Goal: Task Accomplishment & Management: Manage account settings

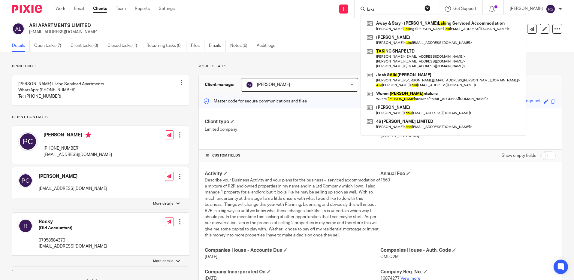
type input "laki"
drag, startPoint x: 390, startPoint y: 6, endPoint x: 349, endPoint y: 6, distance: 41.4
click at [349, 6] on div "Send new email Create task Add client laki Away & Stay - [PERSON_NAME] ng Servi…" at bounding box center [379, 9] width 390 height 18
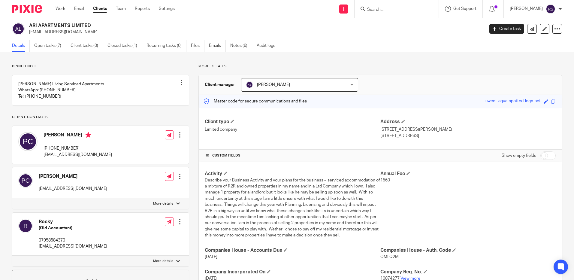
click at [396, 8] on input "Search" at bounding box center [394, 9] width 54 height 5
type input "white sa"
click at [398, 29] on link at bounding box center [415, 26] width 101 height 14
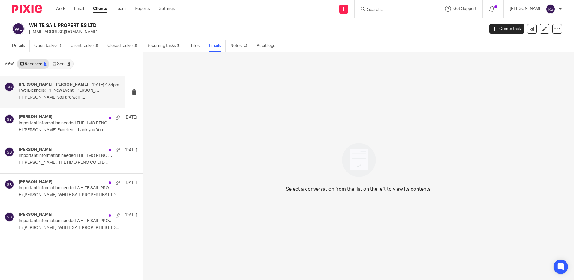
click at [61, 89] on p "FW: [Bicknells: 11] New Event: PHIL KING - 03:00pm Wed, 13 Aug 2025 - 60 Minute…" at bounding box center [59, 90] width 80 height 5
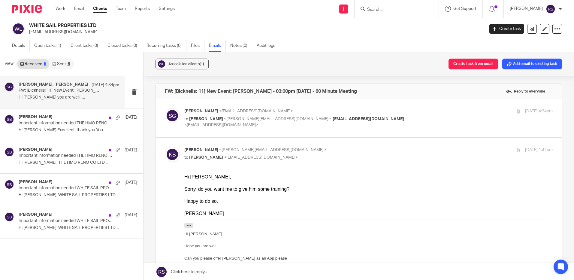
click at [362, 120] on p "to Kate Bicknell <kate@bicknells.net> , phil@wsproperties.co.uk <phil@wspropert…" at bounding box center [307, 122] width 246 height 12
checkbox input "true"
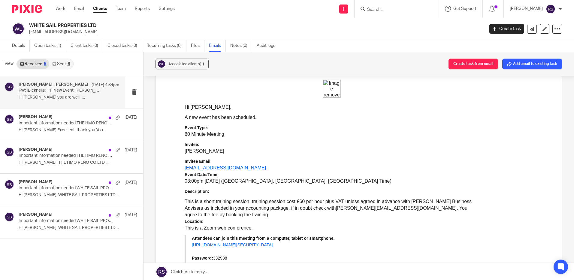
scroll to position [2192, 0]
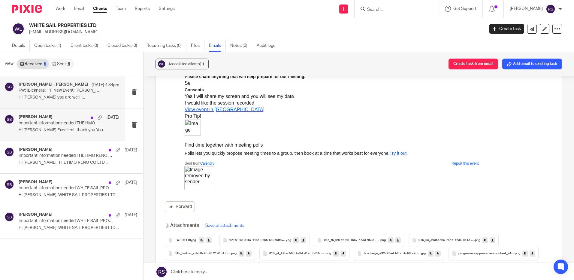
click at [45, 120] on h4 "[PERSON_NAME]" at bounding box center [36, 116] width 34 height 5
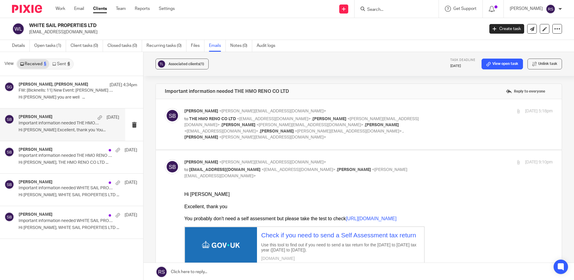
scroll to position [0, 0]
click at [374, 128] on p "to THE HMO RENO CO LTD <phil@wsproperties.co.uk> , Kate Bicknell <kate@bicknell…" at bounding box center [307, 128] width 246 height 25
checkbox input "true"
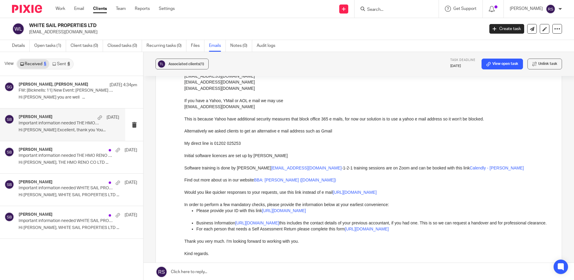
scroll to position [270, 0]
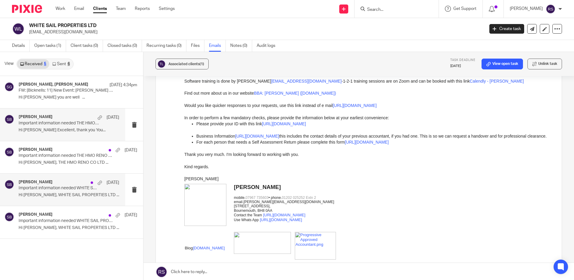
click at [64, 191] on p "Important information needed WHITE SAIL PROPERTIES LTD" at bounding box center [59, 188] width 80 height 5
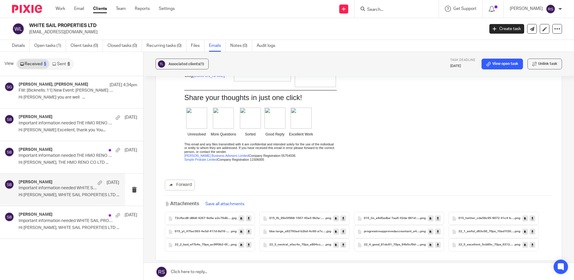
scroll to position [529, 0]
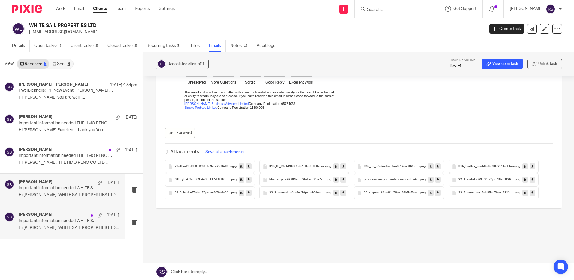
click at [74, 226] on p "Hi Phillip, WHITE SAIL PROPERTIES LTD ..." at bounding box center [69, 227] width 101 height 5
click at [62, 62] on link "Sent 6" at bounding box center [60, 64] width 23 height 10
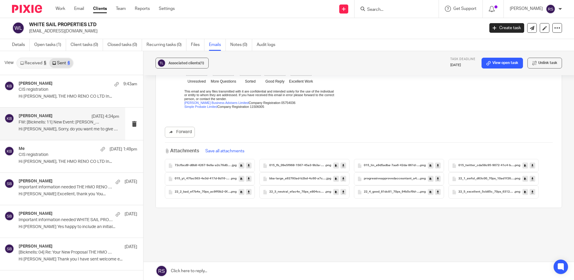
click at [55, 126] on div "Kate Bicknell 13 Aug 4:34pm FW: [Bicknells: 11] New Event: PHIL KING - 03:00pm …" at bounding box center [69, 124] width 101 height 20
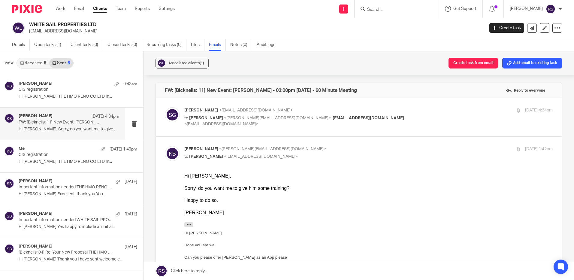
scroll to position [0, 0]
click at [65, 223] on div "Steve Bicknell 3 Aug Important information needed WHITE SAIL PROPERTIES LTD Hi …" at bounding box center [69, 221] width 101 height 20
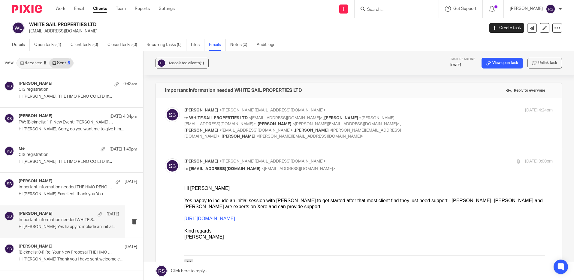
click at [307, 121] on p "to WHITE SAIL PROPERTIES LTD <phil@wsproperties.co.uk> , Kate Bicknell <kate@bi…" at bounding box center [307, 127] width 246 height 25
checkbox input "true"
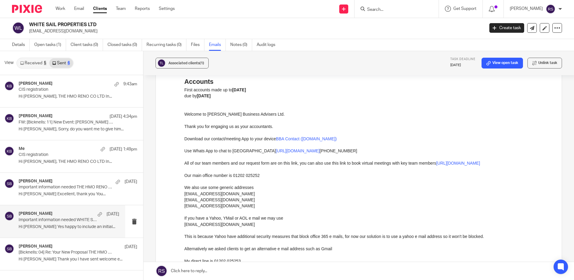
scroll to position [751, 0]
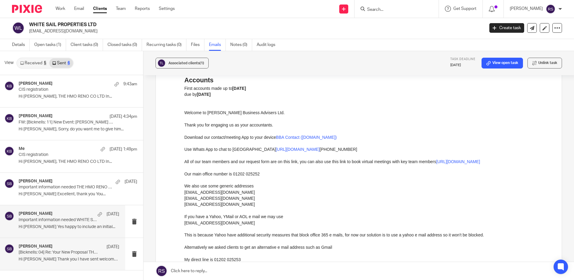
click at [37, 247] on h4 "[PERSON_NAME]" at bounding box center [36, 246] width 34 height 5
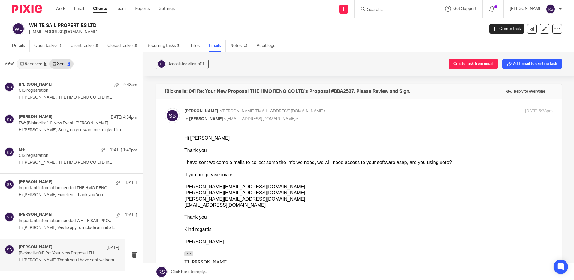
scroll to position [0, 0]
click at [17, 47] on link "Details" at bounding box center [21, 46] width 18 height 12
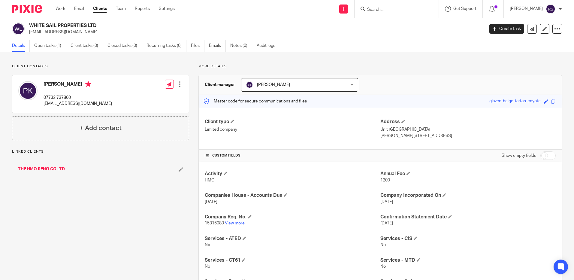
click at [235, 221] on link "View more" at bounding box center [235, 223] width 20 height 4
drag, startPoint x: 79, startPoint y: 33, endPoint x: 30, endPoint y: 35, distance: 49.3
click at [30, 35] on p "[EMAIL_ADDRESS][DOMAIN_NAME]" at bounding box center [254, 32] width 451 height 6
copy p "[EMAIL_ADDRESS][DOMAIN_NAME]"
click at [549, 154] on input "checkbox" at bounding box center [548, 155] width 15 height 8
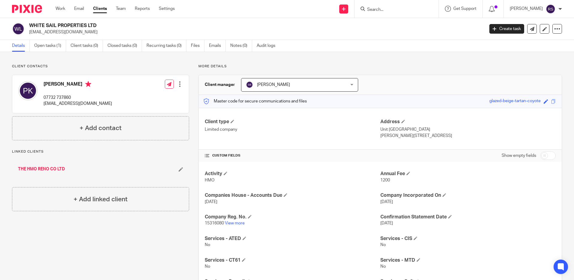
checkbox input "true"
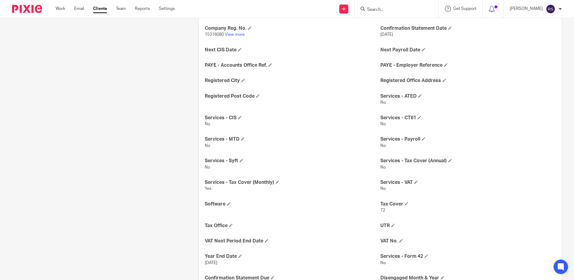
scroll to position [255, 0]
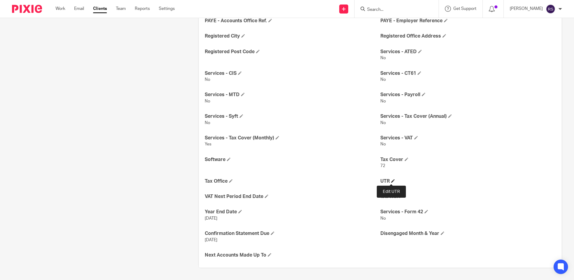
click at [392, 180] on span at bounding box center [393, 181] width 4 height 4
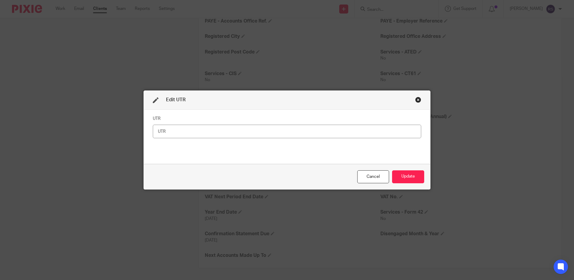
click at [168, 133] on input "text" at bounding box center [287, 132] width 268 height 14
type input "3610987191"
click at [413, 177] on button "Update" at bounding box center [408, 176] width 32 height 13
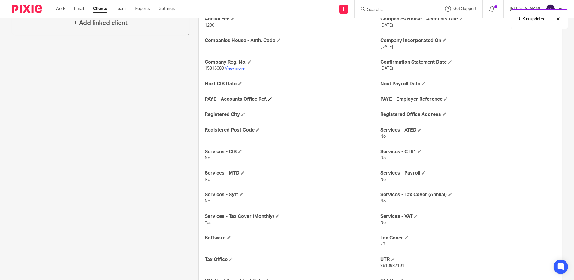
scroll to position [165, 0]
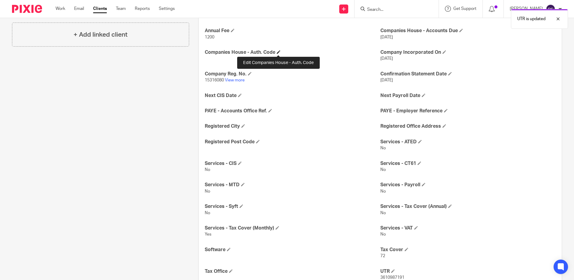
click at [278, 53] on span at bounding box center [279, 52] width 4 height 4
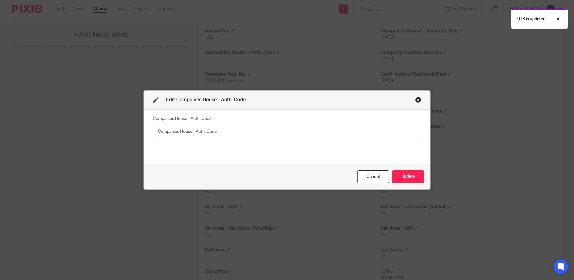
click at [213, 135] on input "text" at bounding box center [287, 132] width 268 height 14
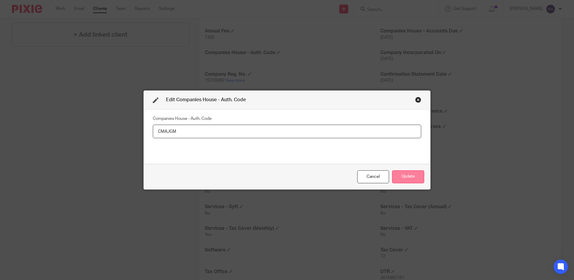
type input "CMAJGM"
click at [401, 177] on button "Update" at bounding box center [408, 176] width 32 height 13
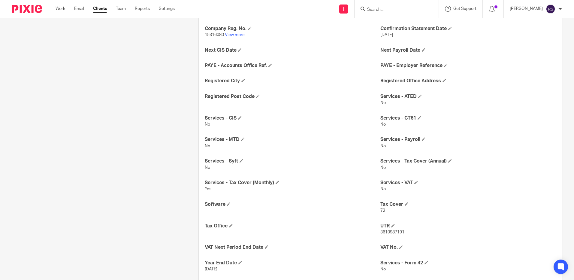
scroll to position [261, 0]
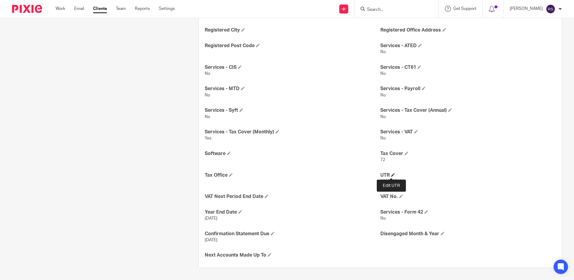
click at [392, 176] on span at bounding box center [393, 175] width 4 height 4
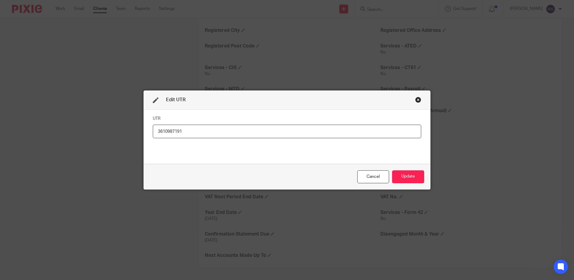
drag, startPoint x: 195, startPoint y: 131, endPoint x: 125, endPoint y: 136, distance: 69.5
click at [125, 136] on div "Edit UTR UTR 3610987191 Cancel Update" at bounding box center [287, 140] width 574 height 280
type input "0000234271"
drag, startPoint x: 184, startPoint y: 130, endPoint x: 92, endPoint y: 132, distance: 92.2
click at [92, 132] on div "Edit UTR UTR 0000234271 Cancel Update" at bounding box center [287, 140] width 574 height 280
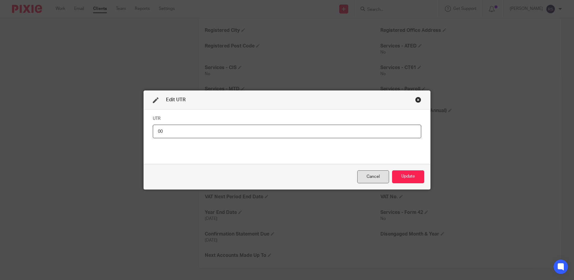
type input "0"
click at [415, 100] on div "Close this dialog window" at bounding box center [418, 100] width 6 height 6
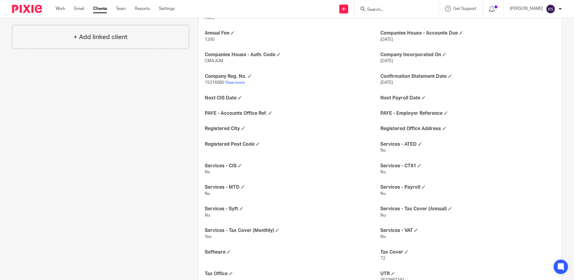
scroll to position [50, 0]
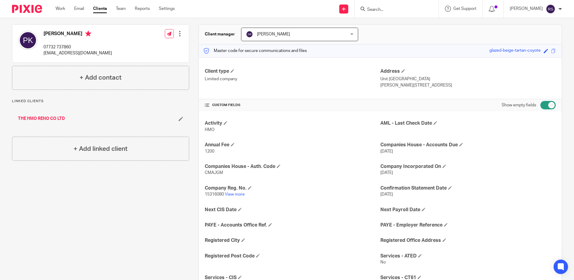
click at [382, 8] on input "Search" at bounding box center [394, 9] width 54 height 5
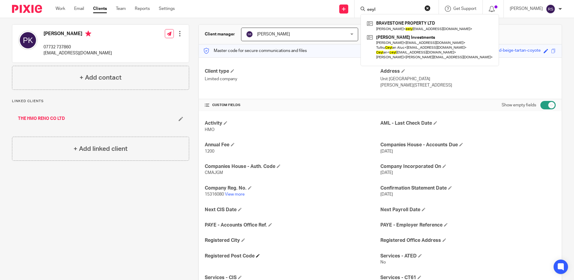
type input "eeyl"
click at [236, 195] on link "View more" at bounding box center [235, 194] width 20 height 4
